Goal: Task Accomplishment & Management: Manage account settings

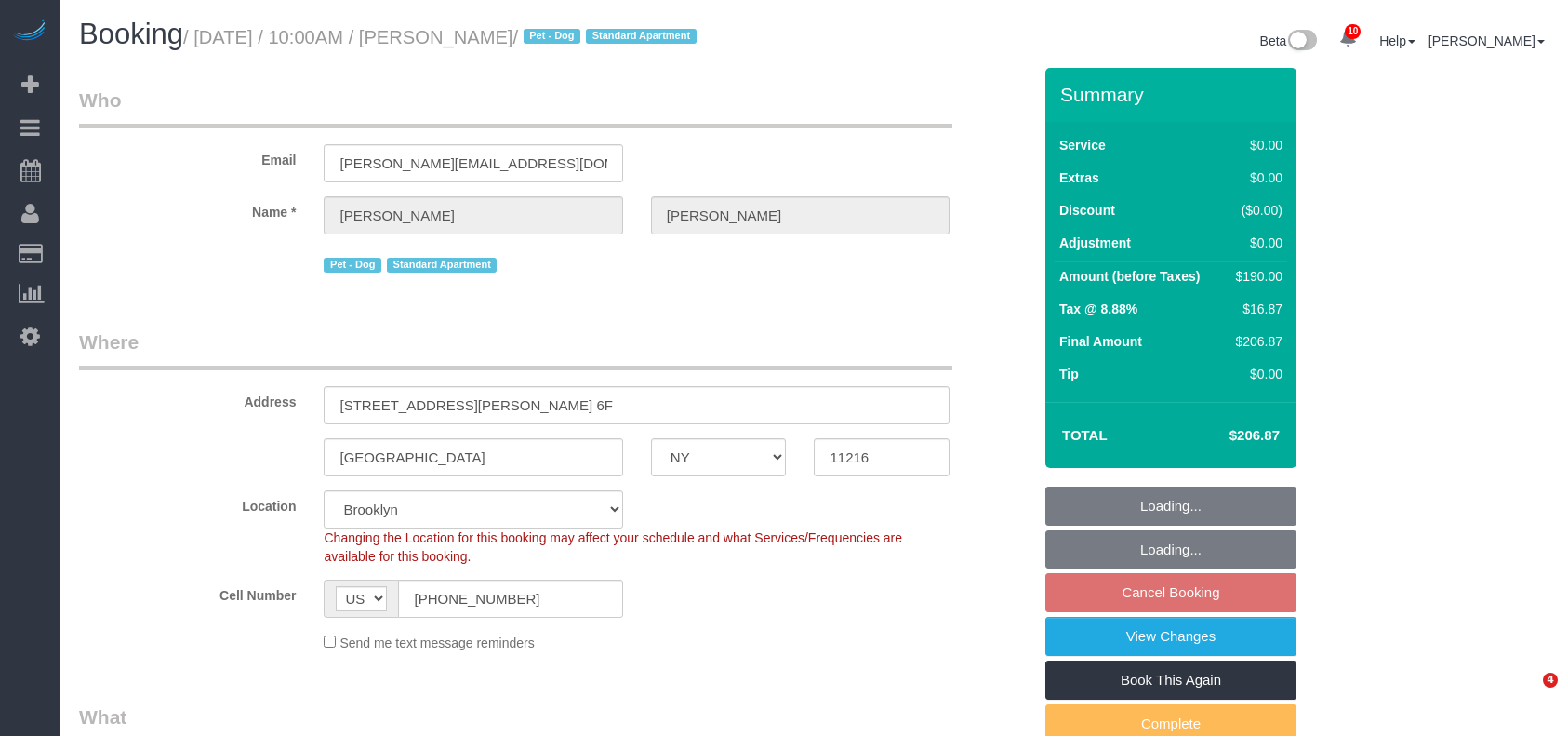
select select "NY"
select select "2"
select select "string:stripe-pm_1R8Vsv4VGloSiKo76KTWI8u4"
select select "spot3"
select select "number:57"
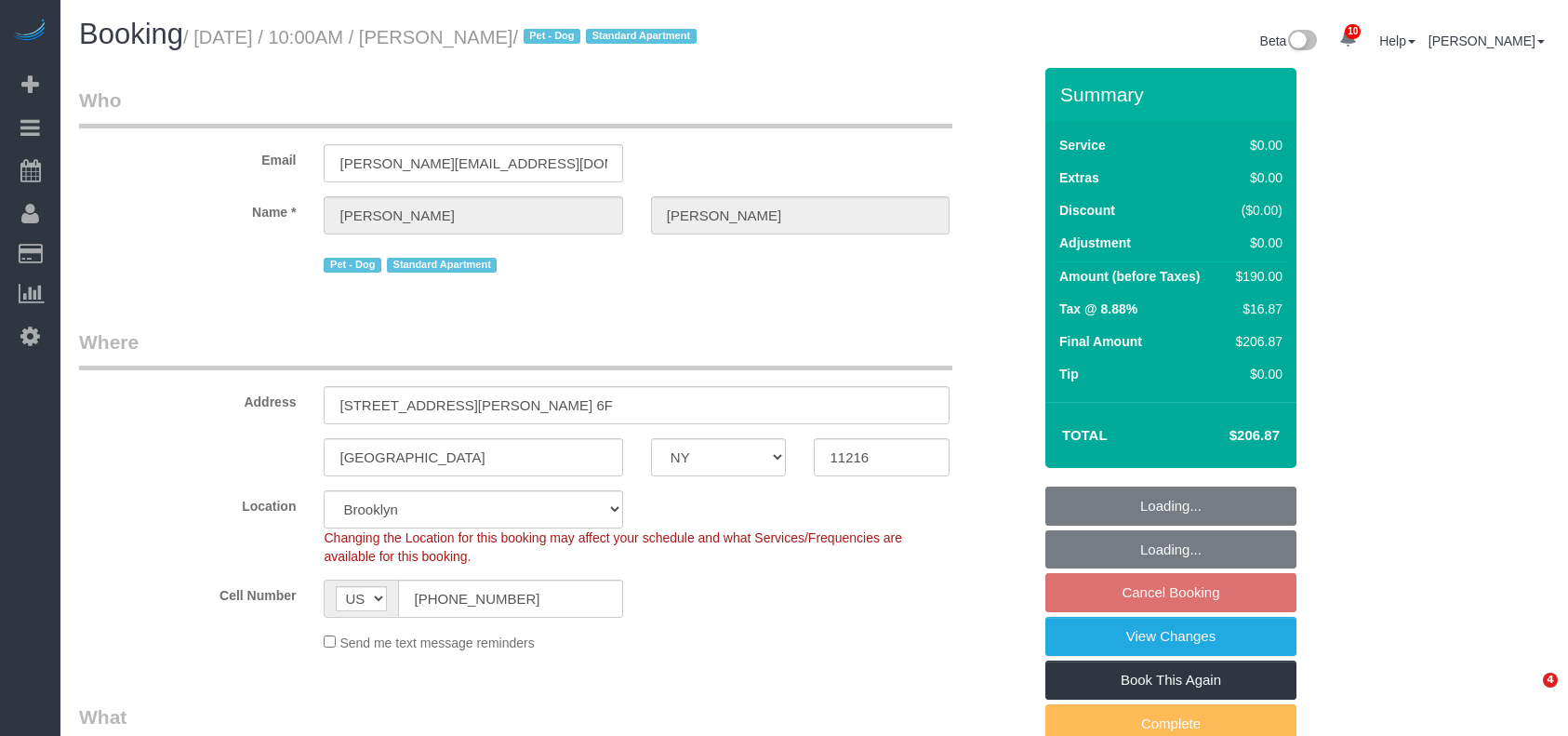
select select "number:90"
select select "number:13"
select select "number:5"
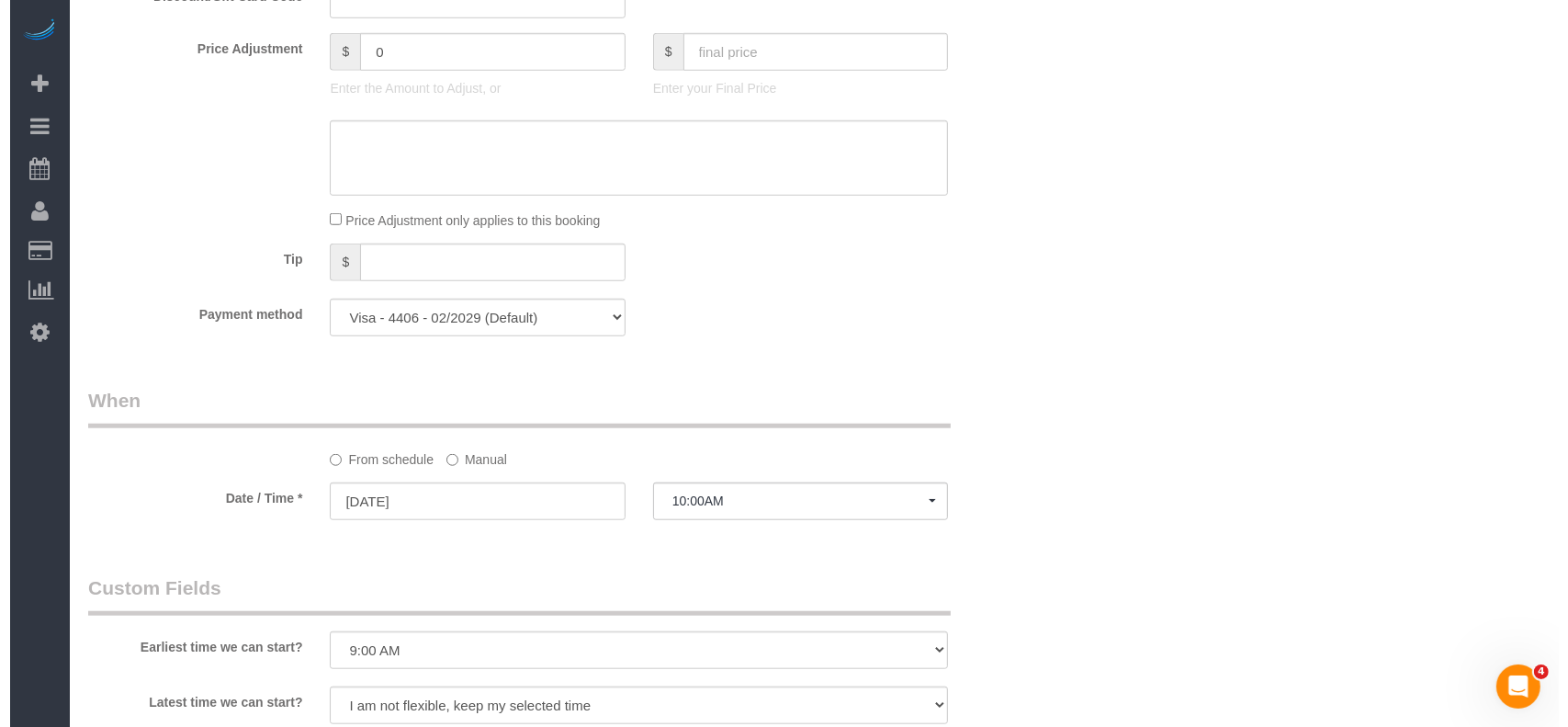
scroll to position [2327, 0]
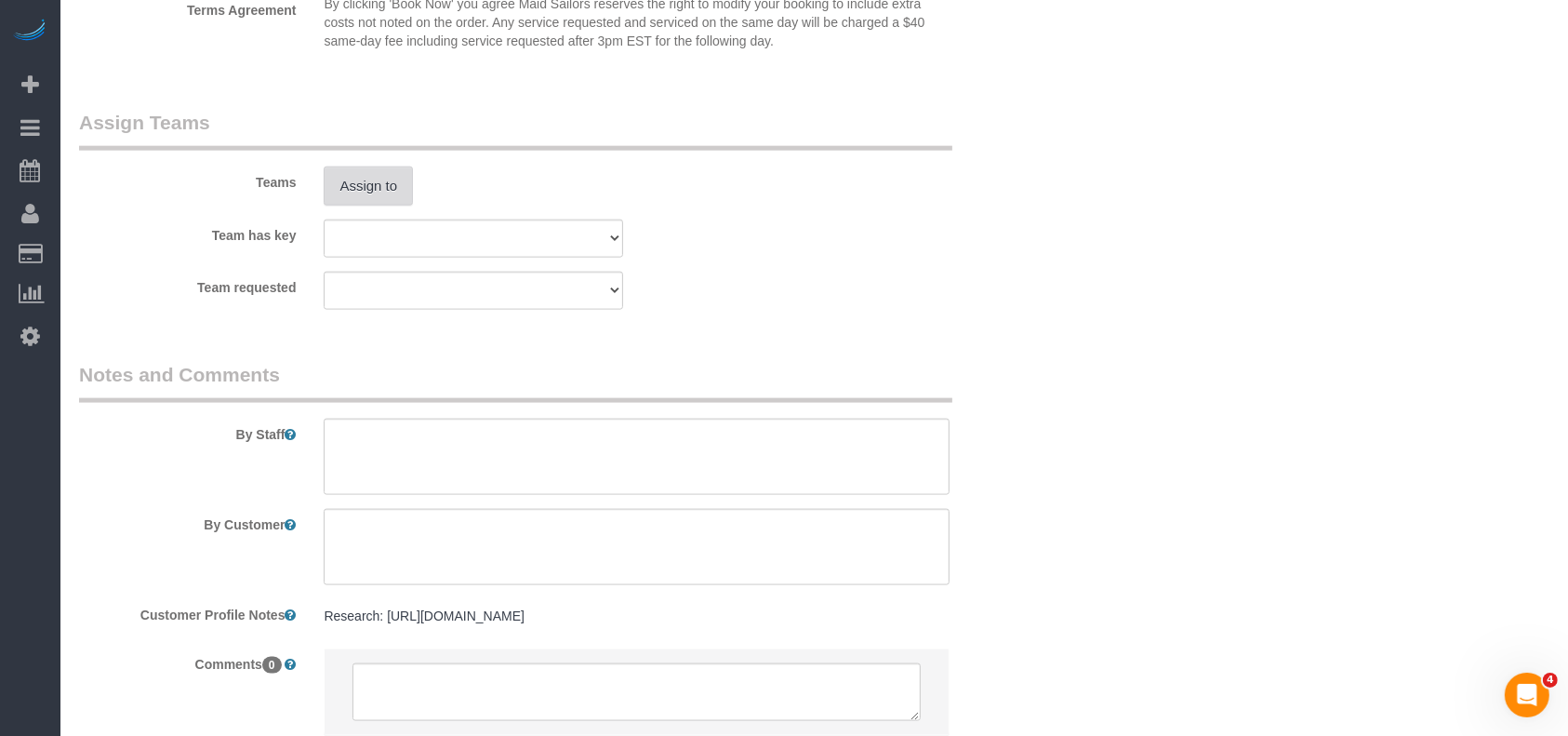
click at [394, 196] on button "Assign to" at bounding box center [369, 185] width 89 height 39
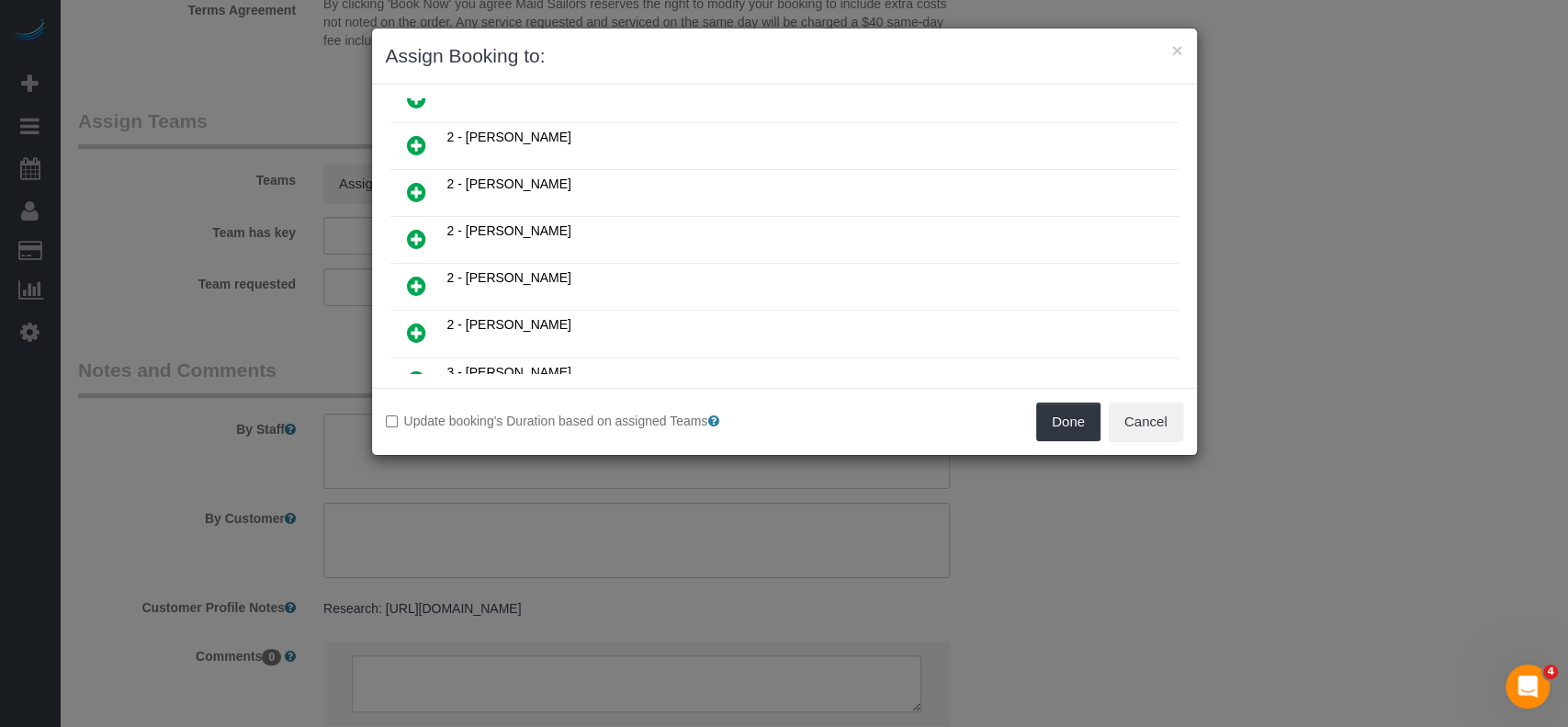
scroll to position [1347, 0]
click at [407, 273] on icon at bounding box center [416, 285] width 20 height 22
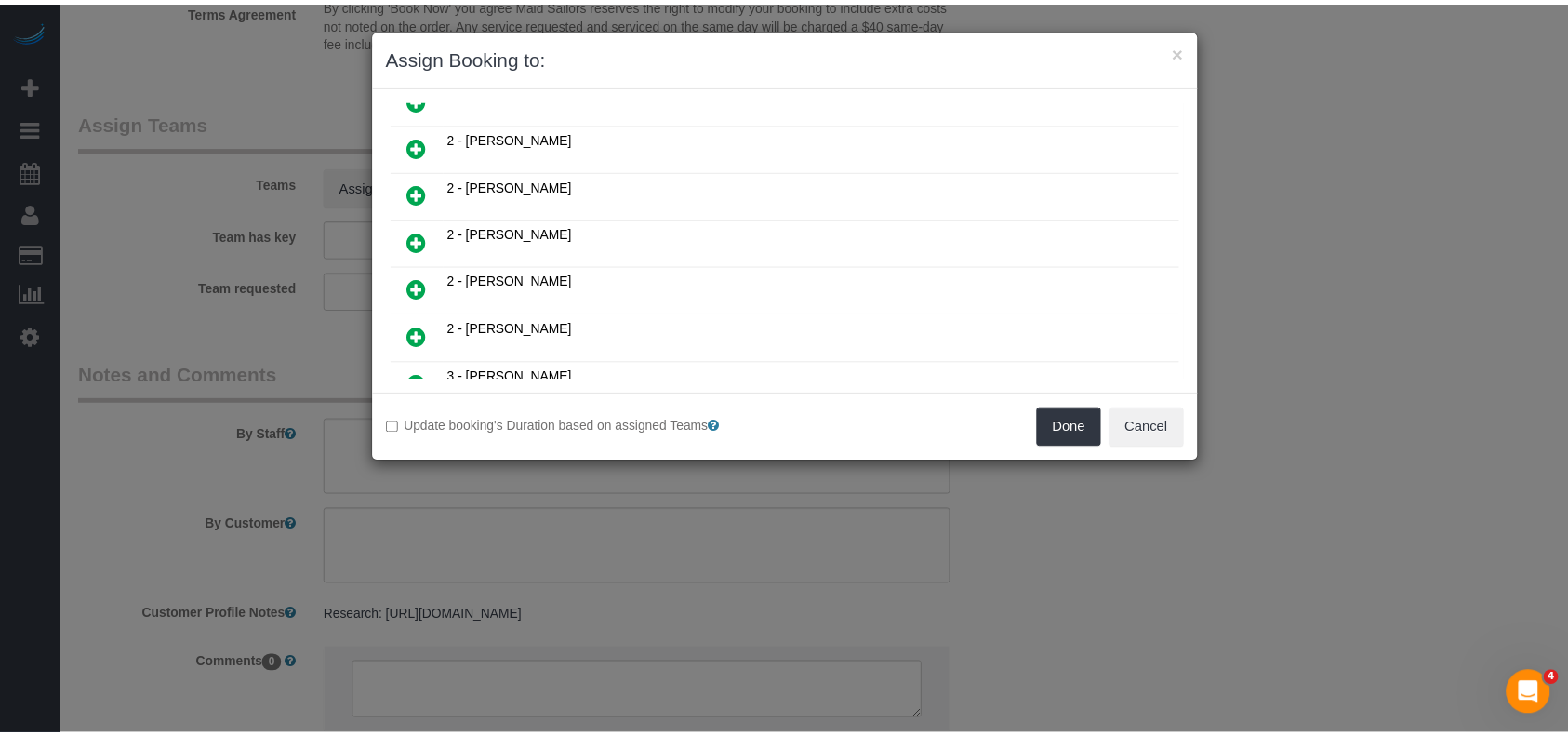
scroll to position [1406, 0]
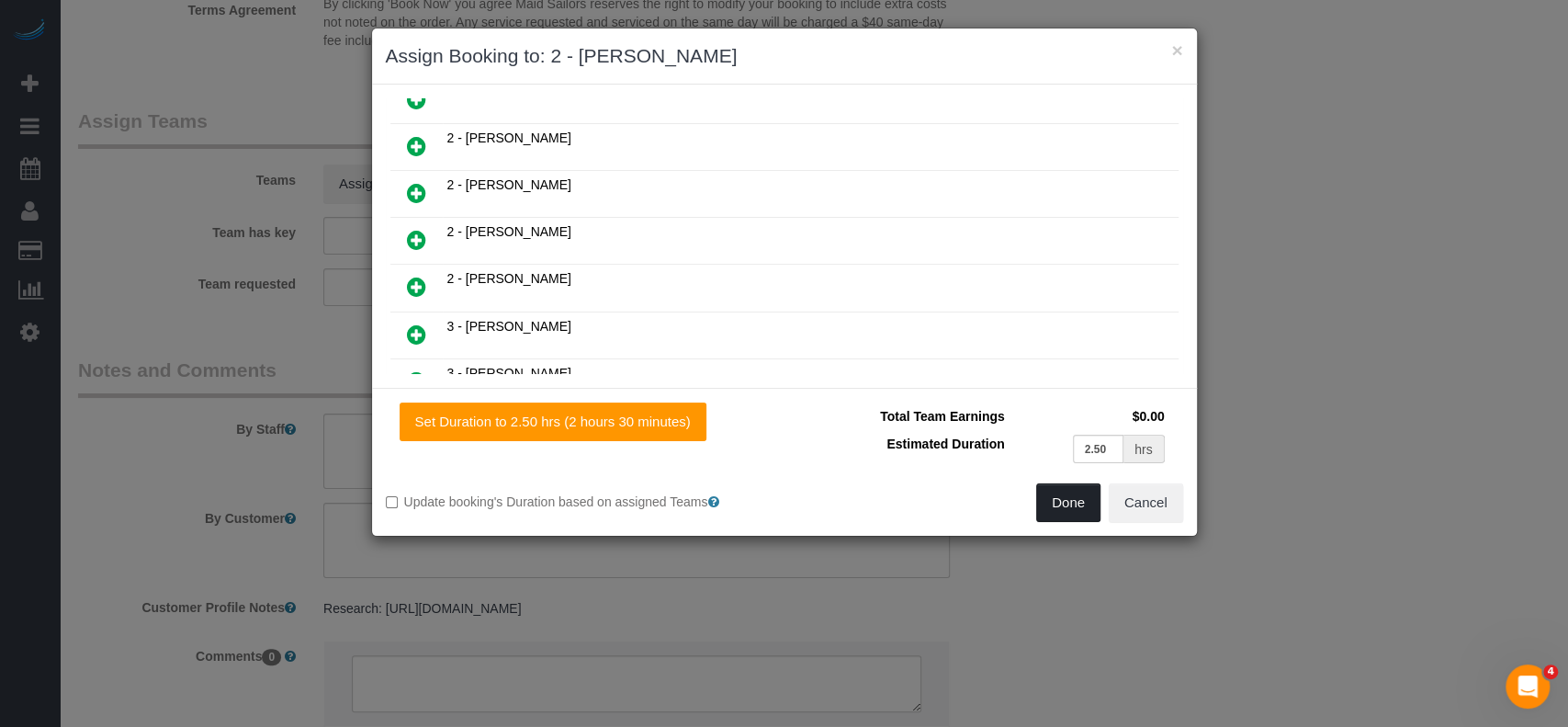
drag, startPoint x: 1050, startPoint y: 500, endPoint x: 1051, endPoint y: 492, distance: 8.1
click at [1051, 498] on button "Done" at bounding box center [1068, 502] width 64 height 38
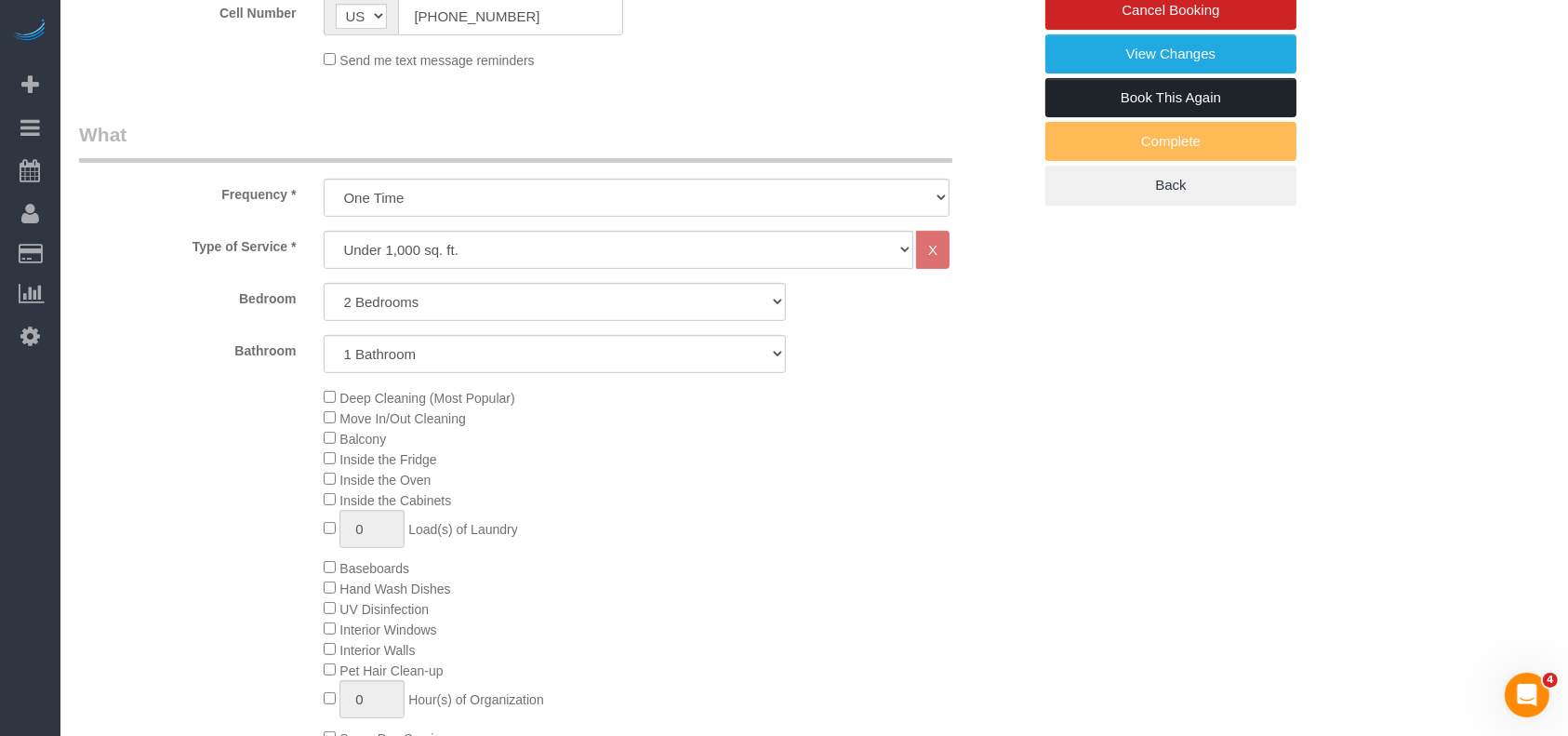
scroll to position [372, 0]
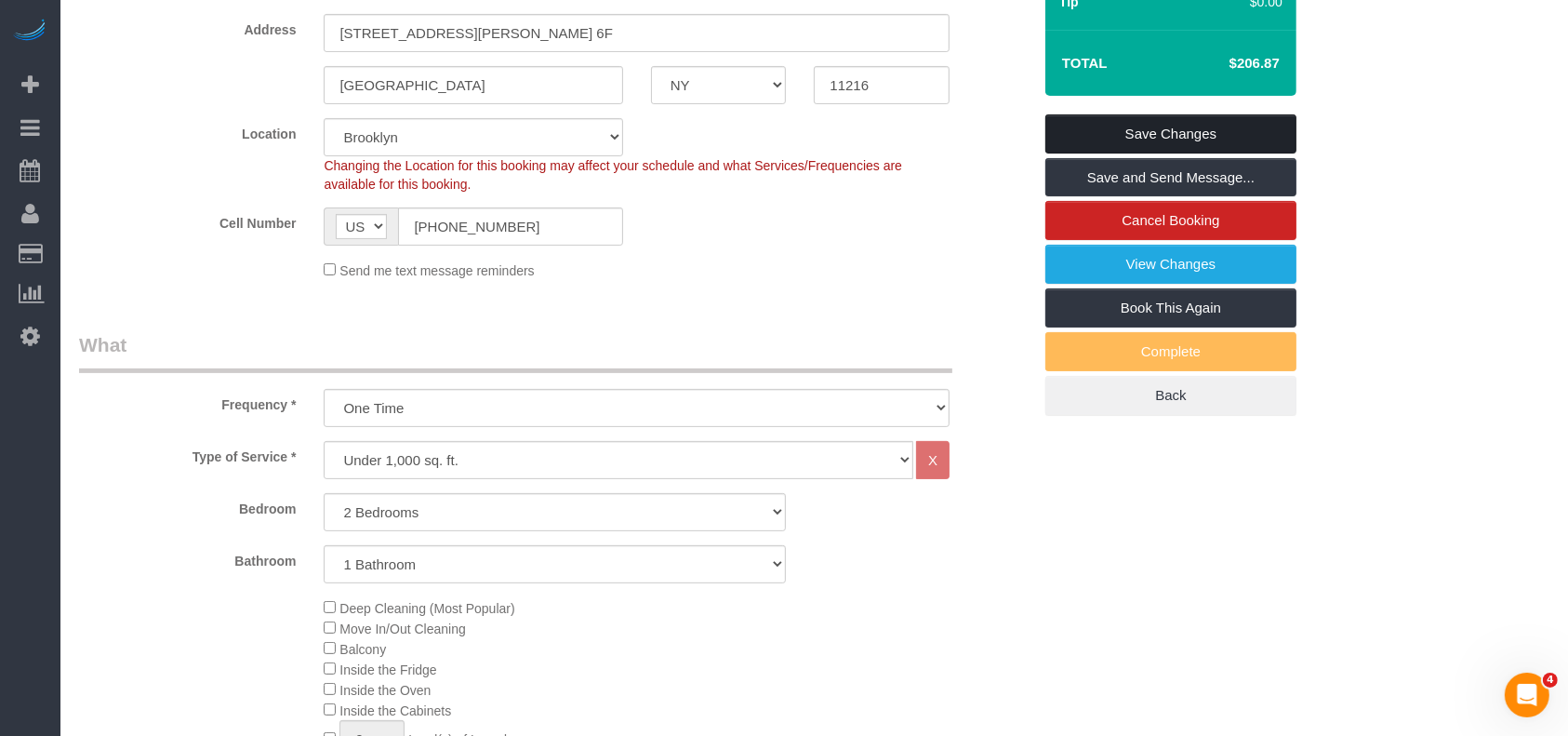
click at [1191, 121] on link "Save Changes" at bounding box center [1171, 133] width 251 height 39
